Goal: Information Seeking & Learning: Learn about a topic

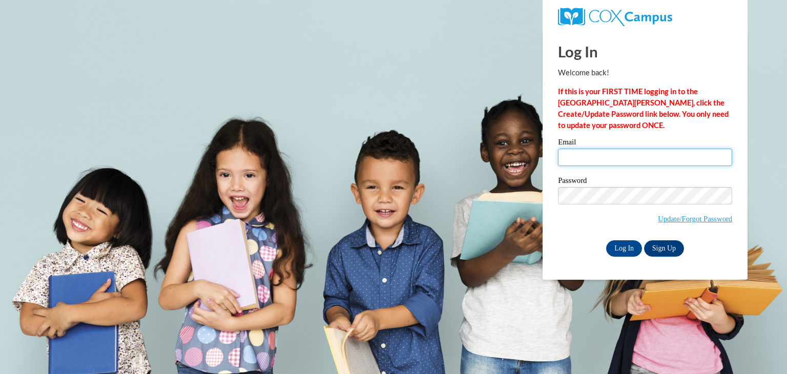
click at [580, 155] on input "Email" at bounding box center [645, 157] width 174 height 17
type input "barianma@wauwatosa.k12.wi.us"
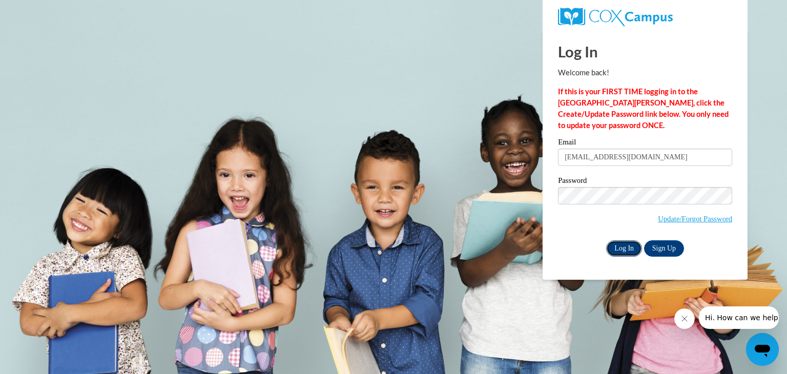
click at [625, 248] on input "Log In" at bounding box center [624, 248] width 36 height 16
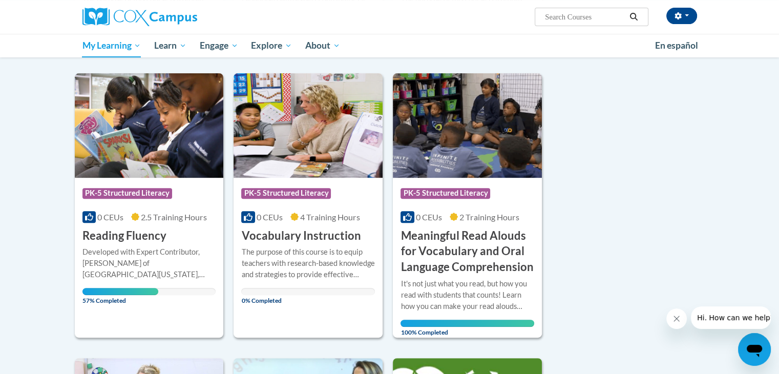
scroll to position [368, 0]
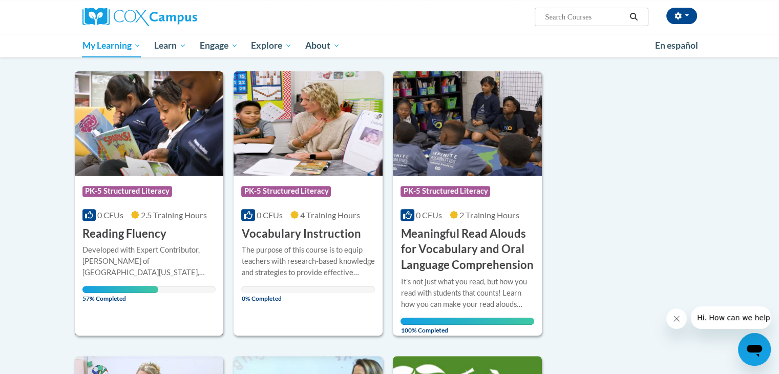
click at [149, 263] on div "Developed with Expert Contributor, [PERSON_NAME] of [GEOGRAPHIC_DATA][US_STATE]…" at bounding box center [150, 261] width 134 height 34
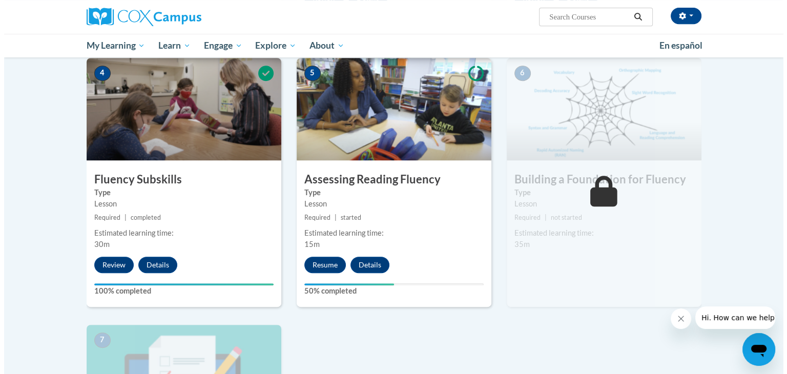
scroll to position [494, 0]
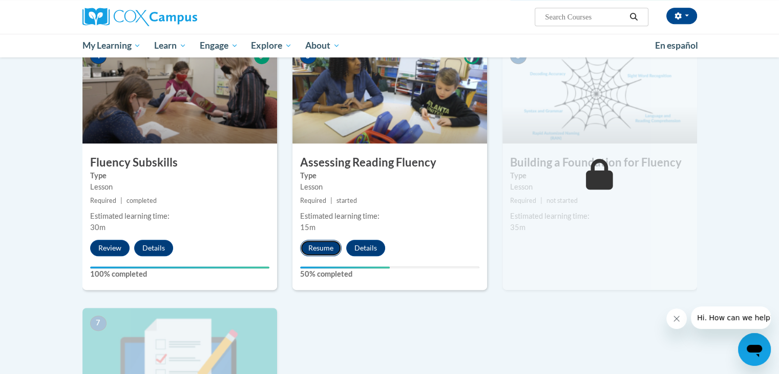
click at [312, 247] on button "Resume" at bounding box center [321, 248] width 42 height 16
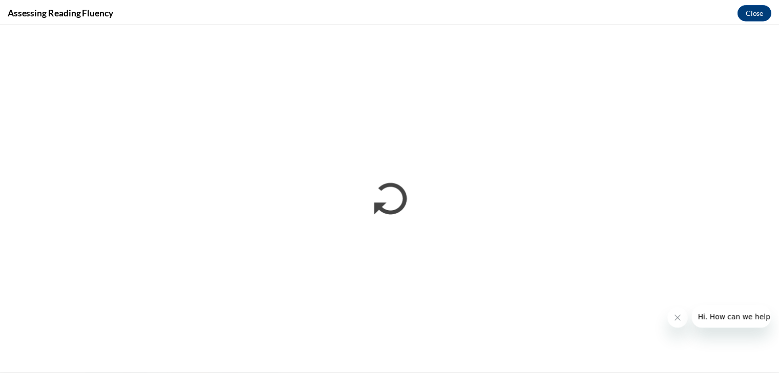
scroll to position [0, 0]
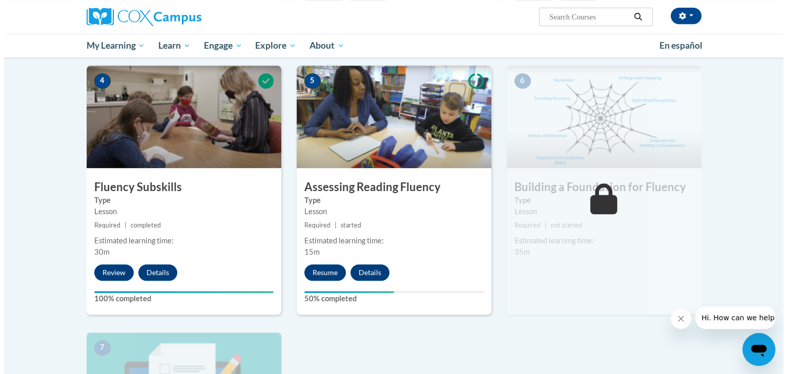
scroll to position [469, 0]
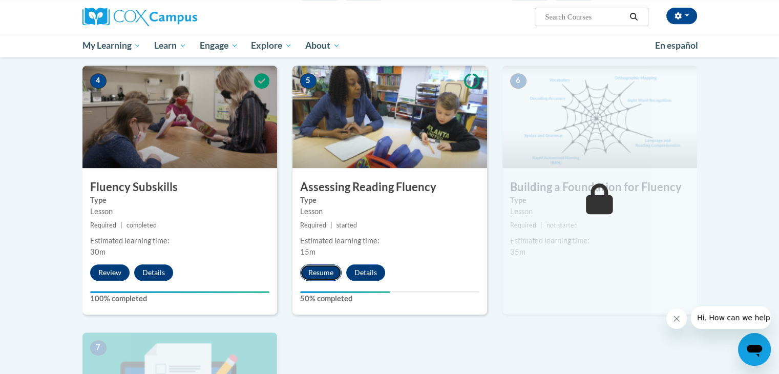
click at [328, 274] on button "Resume" at bounding box center [321, 272] width 42 height 16
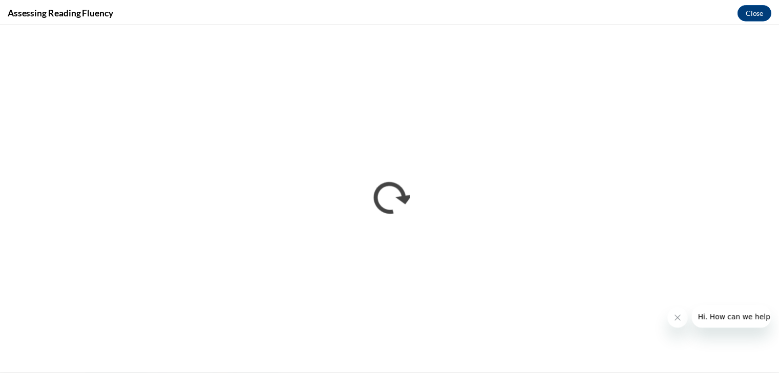
scroll to position [0, 0]
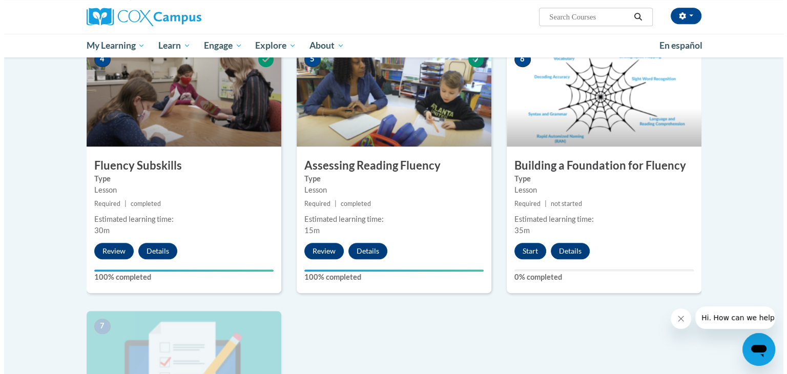
scroll to position [483, 0]
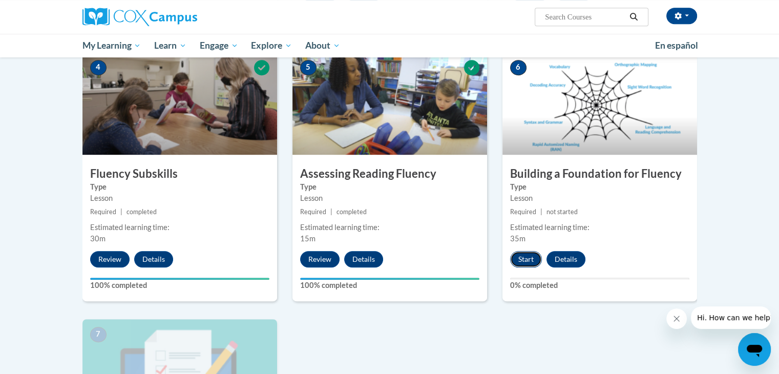
click at [527, 262] on button "Start" at bounding box center [526, 259] width 32 height 16
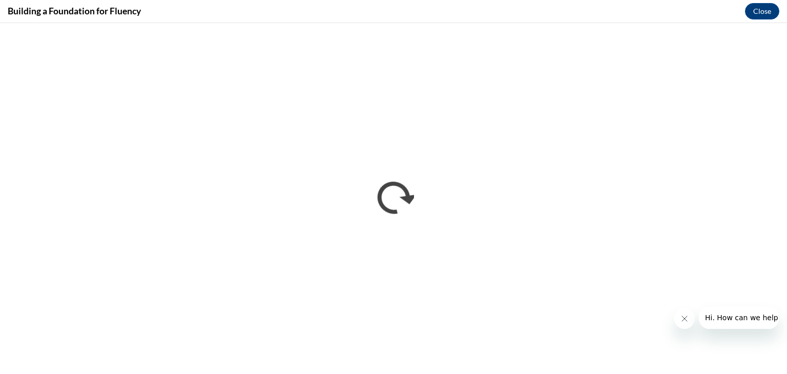
scroll to position [0, 0]
